Goal: Task Accomplishment & Management: Use online tool/utility

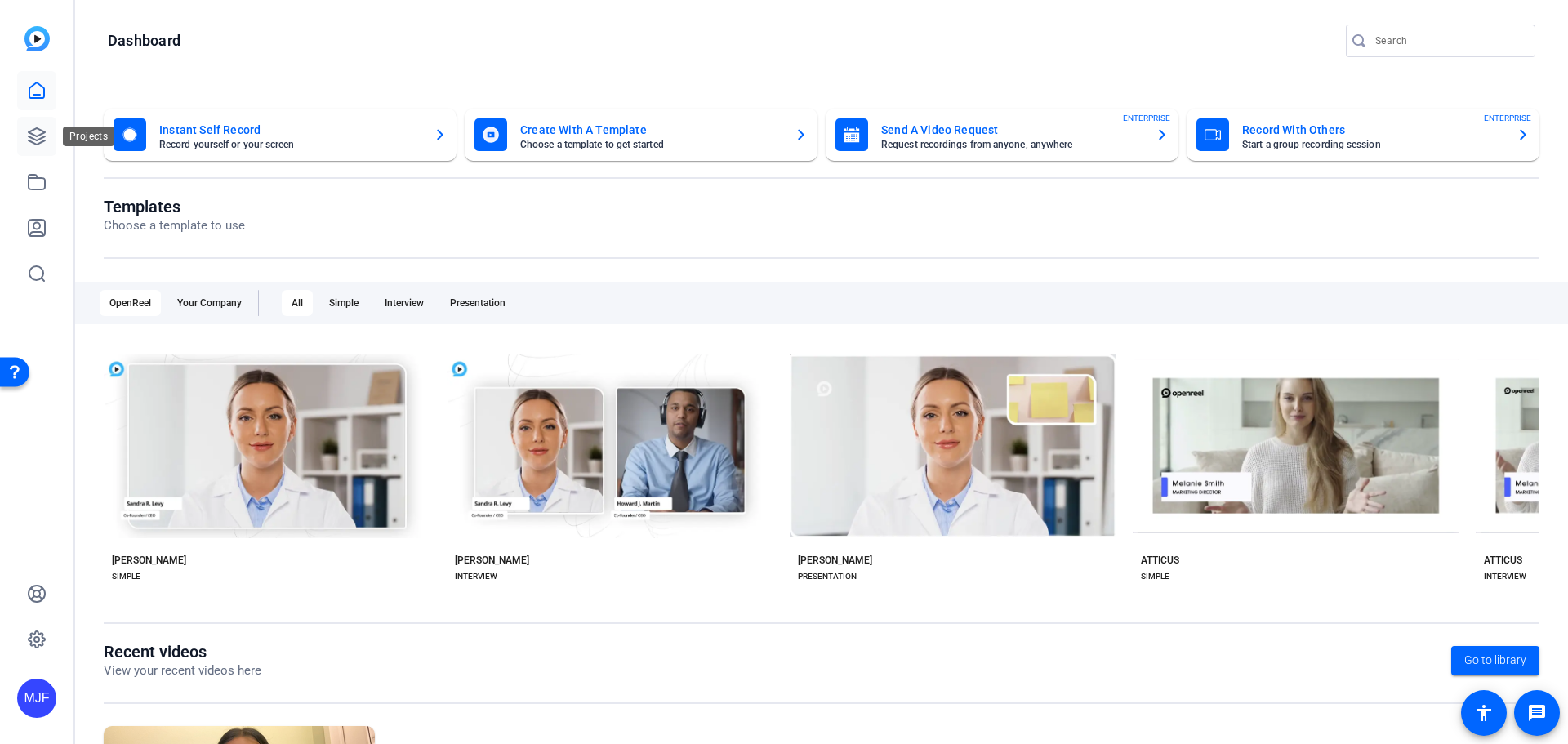
click at [33, 134] on icon at bounding box center [36, 136] width 16 height 16
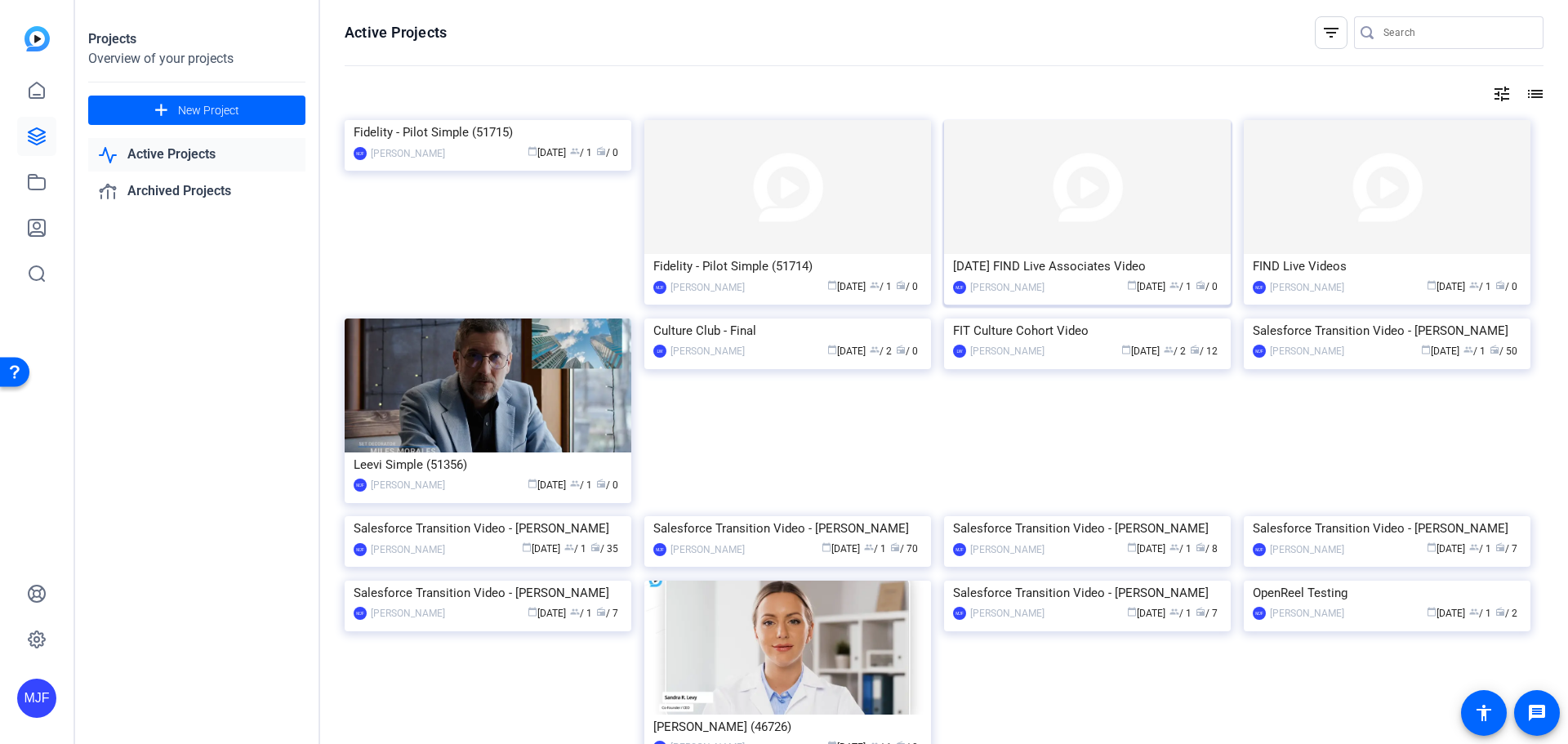
click at [1053, 269] on div "[DATE] FIND Live Associates Video" at bounding box center [1087, 266] width 268 height 24
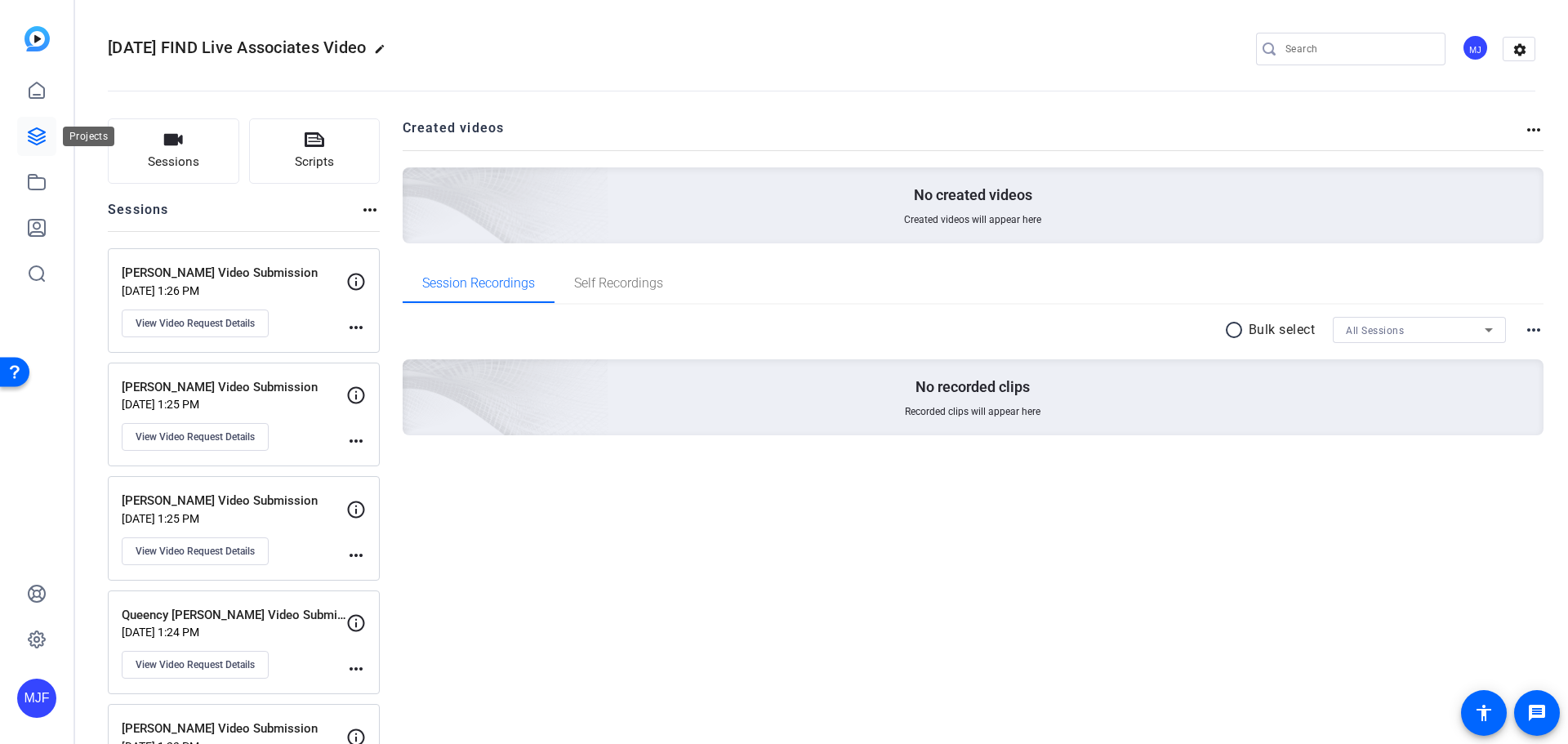
click at [53, 128] on link at bounding box center [37, 136] width 39 height 39
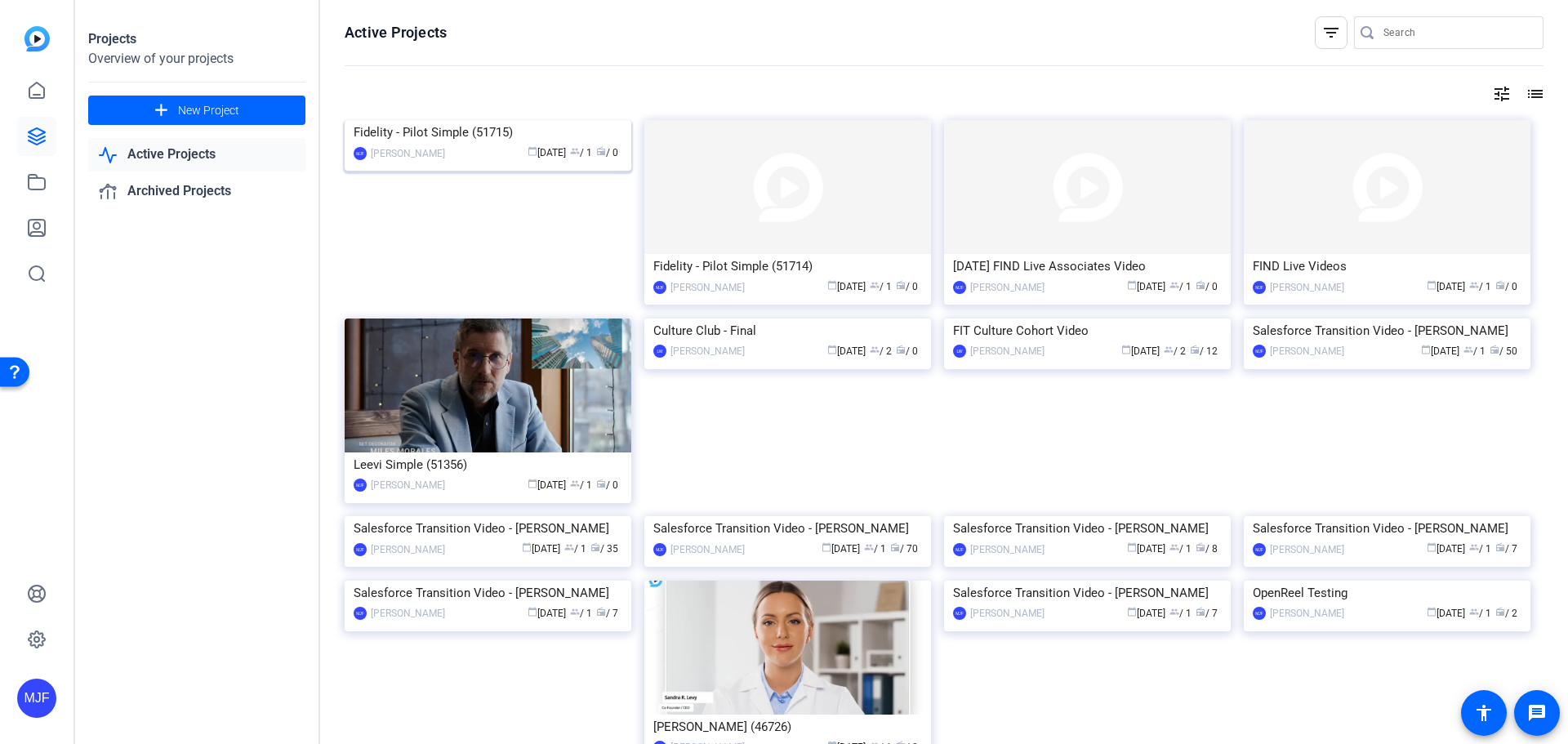
click at [512, 144] on div "Fidelity - Pilot Simple (51715)" at bounding box center [488, 132] width 268 height 24
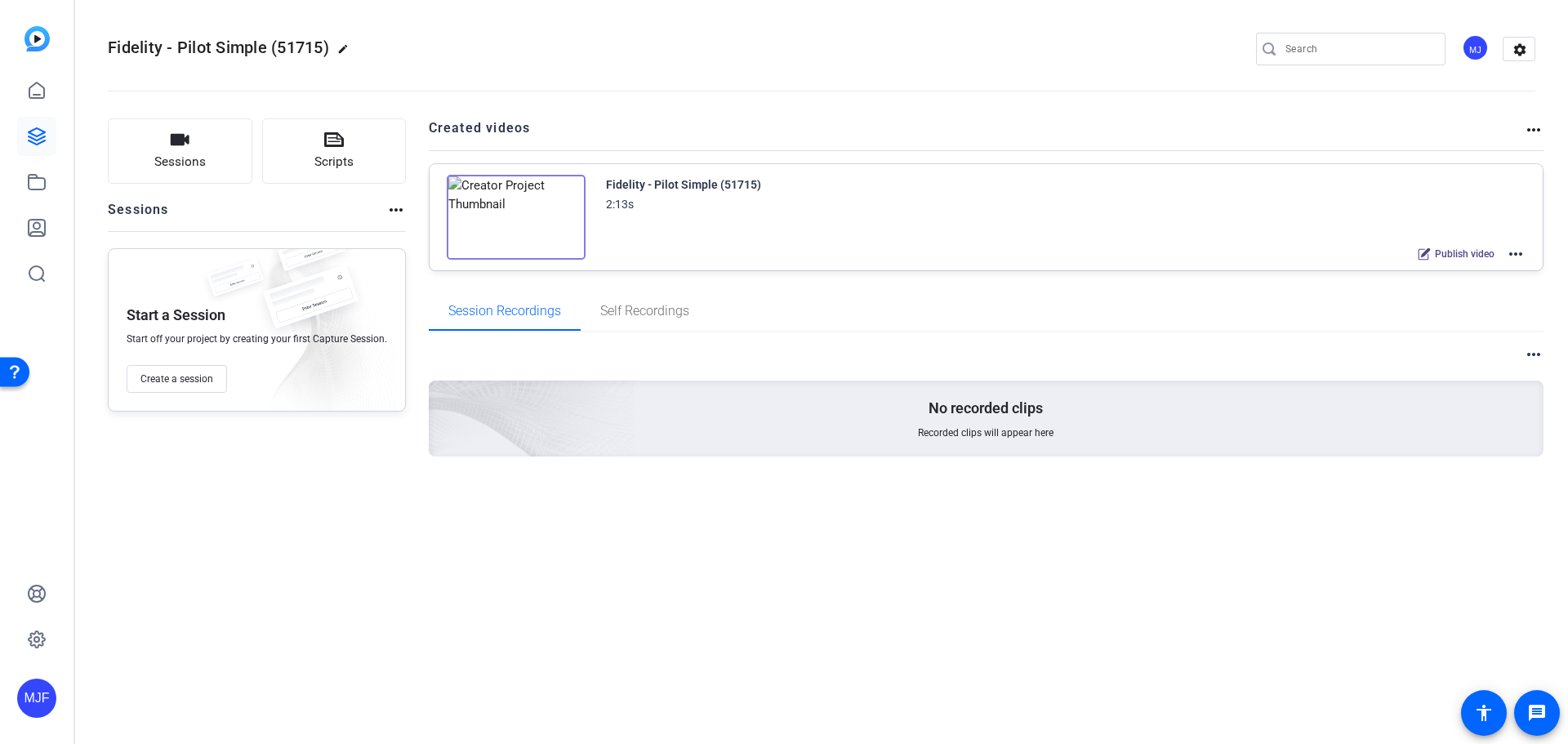
click at [1517, 255] on mat-icon "more_horiz" at bounding box center [1515, 253] width 20 height 20
click at [1503, 273] on span "Edit in Creator" at bounding box center [1454, 273] width 114 height 20
